Goal: Book appointment/travel/reservation

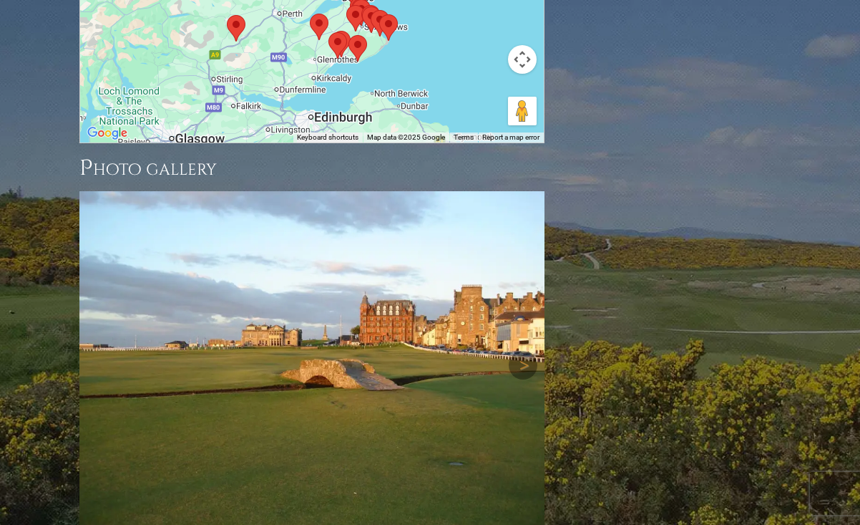
scroll to position [2015, 0]
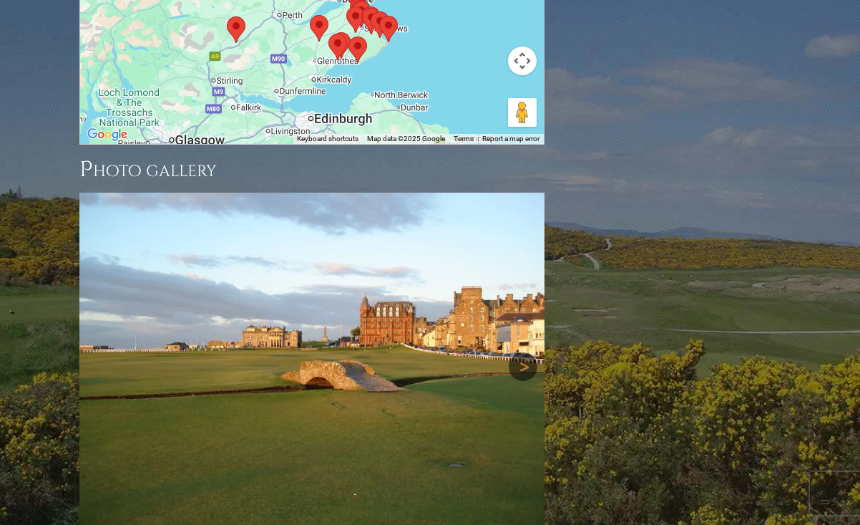
click at [521, 352] on link "Next" at bounding box center [523, 366] width 29 height 29
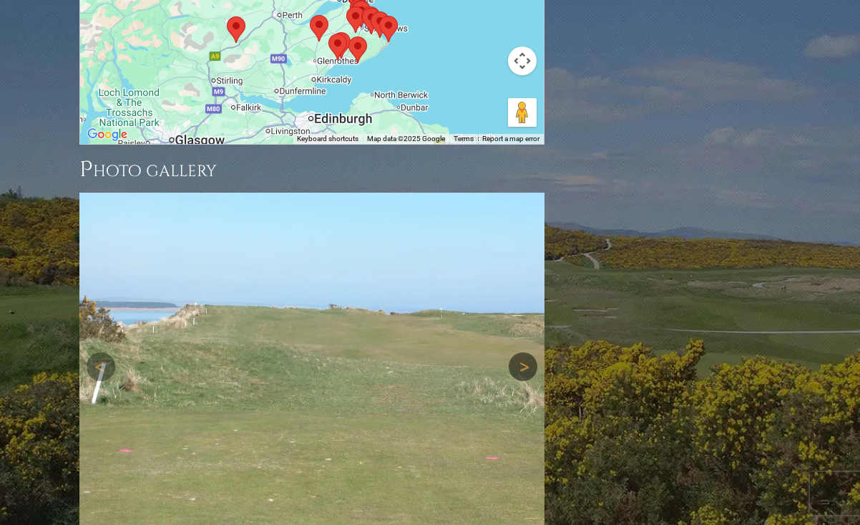
click at [520, 352] on link "Next" at bounding box center [523, 366] width 29 height 29
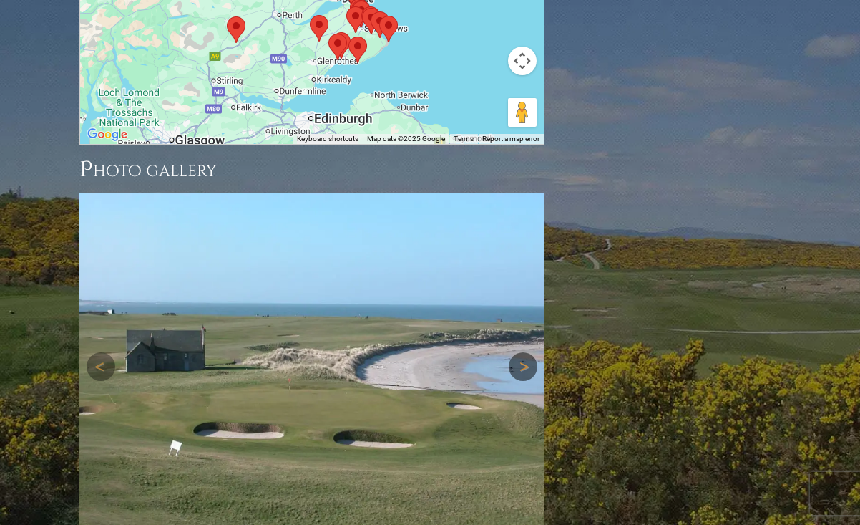
click at [520, 352] on link "Next" at bounding box center [523, 366] width 29 height 29
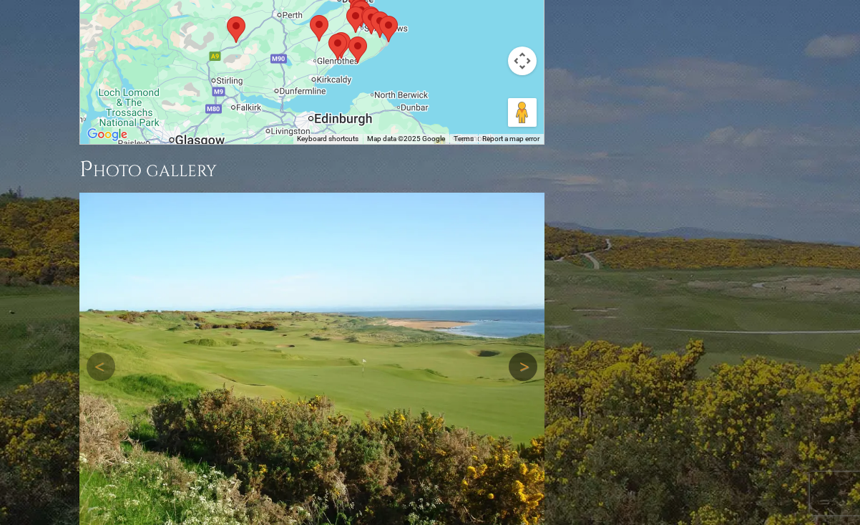
click at [520, 352] on link "Next" at bounding box center [523, 366] width 29 height 29
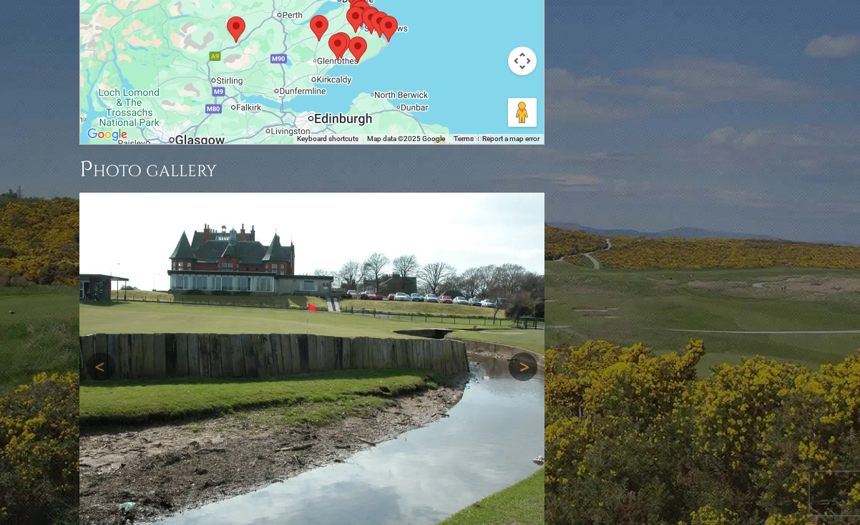
click at [520, 352] on link "Next" at bounding box center [523, 366] width 29 height 29
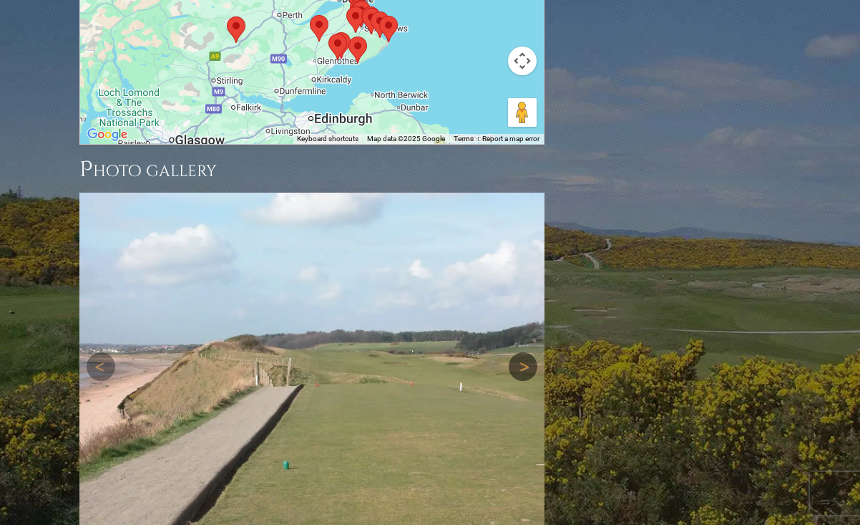
click at [520, 352] on link "Next" at bounding box center [523, 366] width 29 height 29
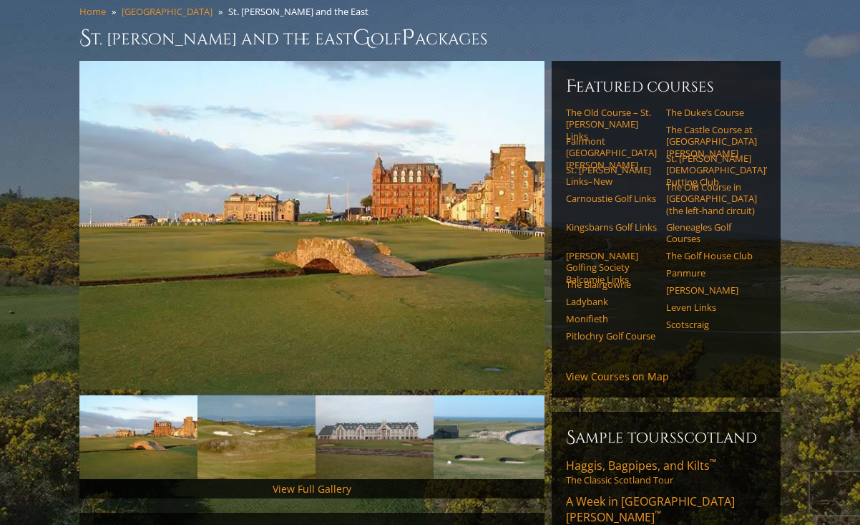
scroll to position [103, 0]
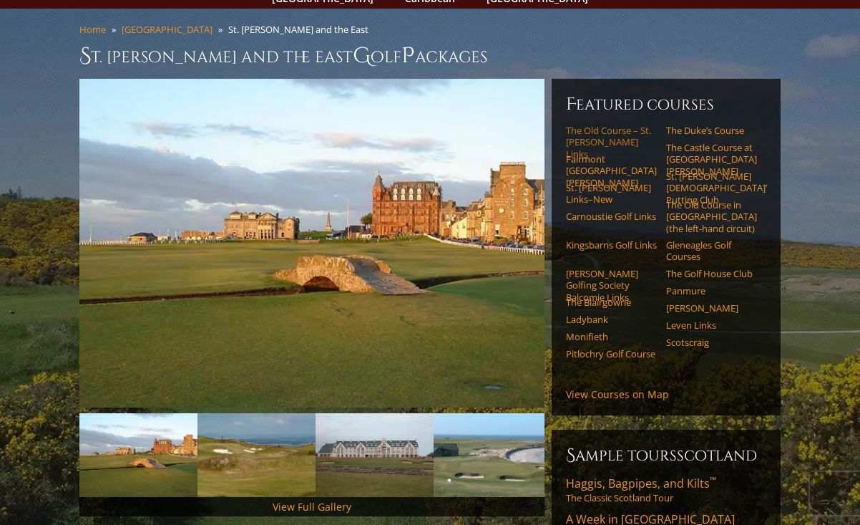
click at [596, 125] on link "The Old Course – St. [PERSON_NAME] Links" at bounding box center [611, 142] width 91 height 35
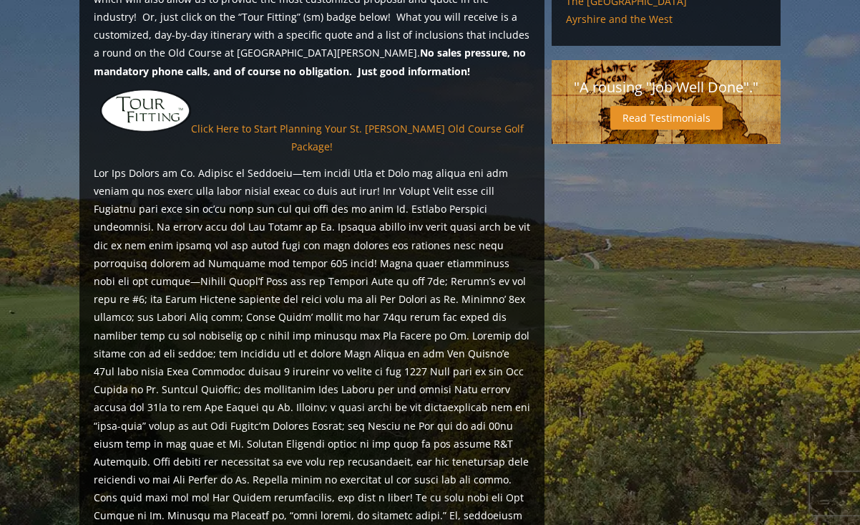
scroll to position [1273, 0]
